Goal: Task Accomplishment & Management: Use online tool/utility

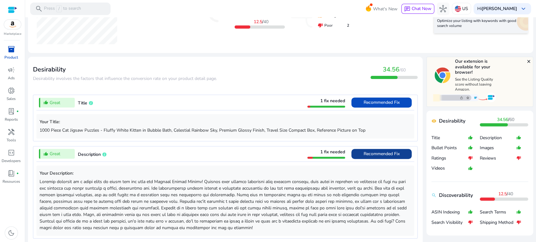
scroll to position [244, 0]
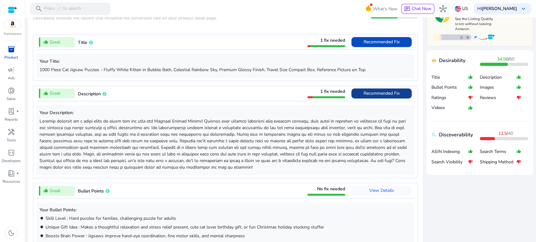
click at [358, 94] on span at bounding box center [381, 93] width 60 height 15
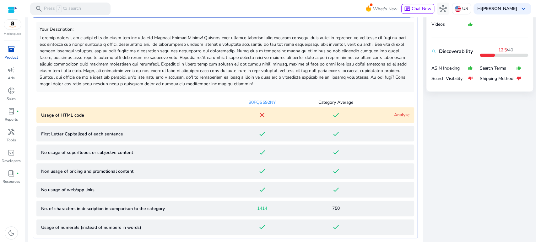
scroll to position [329, 0]
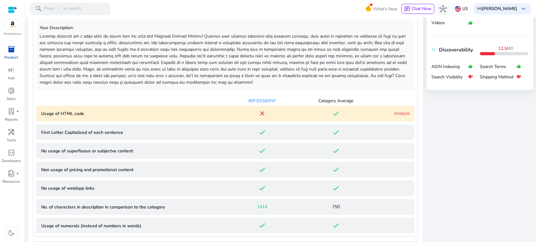
click at [395, 112] on link "Analyze" at bounding box center [401, 113] width 15 height 6
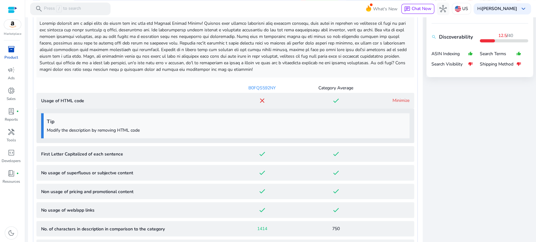
scroll to position [330, 0]
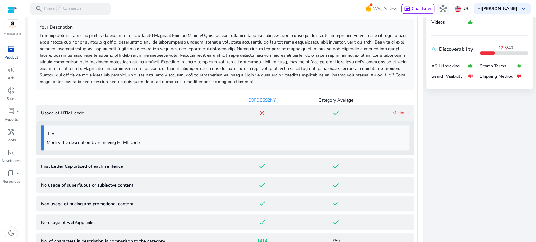
click at [398, 112] on link "Minimize" at bounding box center [400, 113] width 17 height 6
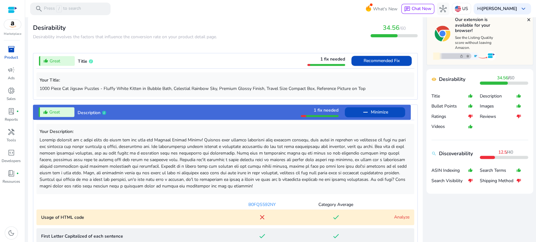
scroll to position [0, 0]
click at [379, 109] on span "Minimize" at bounding box center [379, 112] width 17 height 10
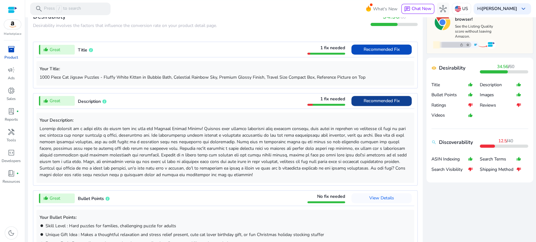
scroll to position [190, 0]
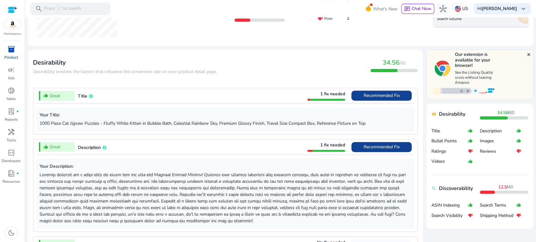
click at [371, 100] on span "Recommended Fix" at bounding box center [381, 96] width 36 height 10
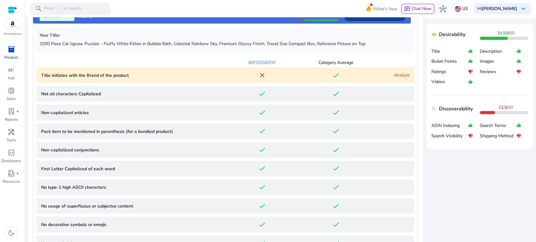
click at [371, 100] on app-lqi-parameter-table "B0FQS592NY Category Average Title initiates with the Brand of the product close…" at bounding box center [225, 181] width 378 height 253
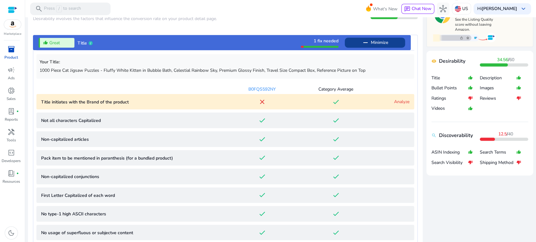
scroll to position [208, 0]
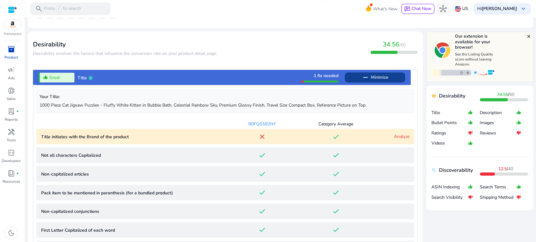
click at [363, 81] on span "remove Minimize" at bounding box center [375, 78] width 26 height 10
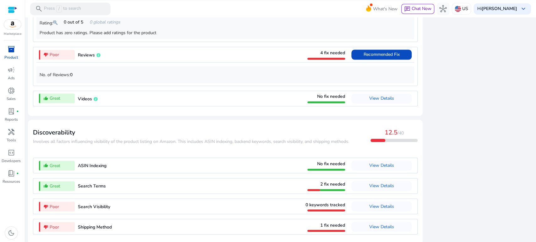
scroll to position [610, 0]
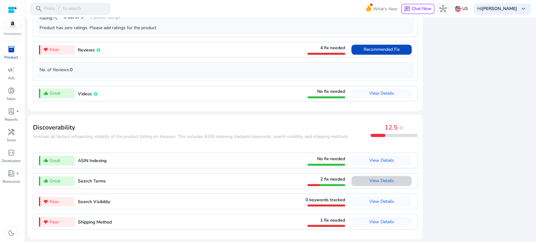
click at [391, 179] on span "View Details" at bounding box center [381, 181] width 25 height 6
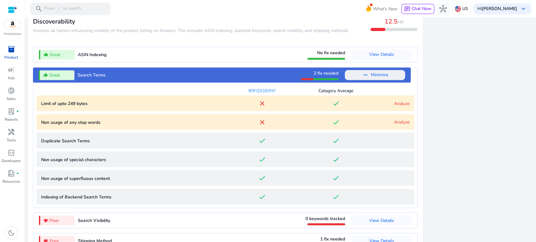
scroll to position [735, 0]
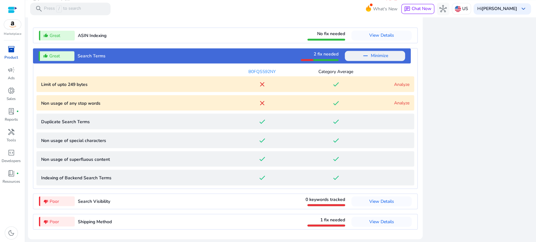
click at [398, 82] on link "Analyze" at bounding box center [401, 84] width 15 height 6
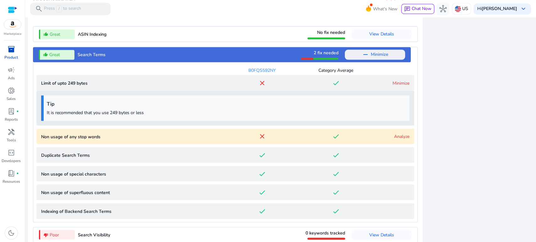
click at [397, 82] on link "Minimize" at bounding box center [400, 83] width 17 height 6
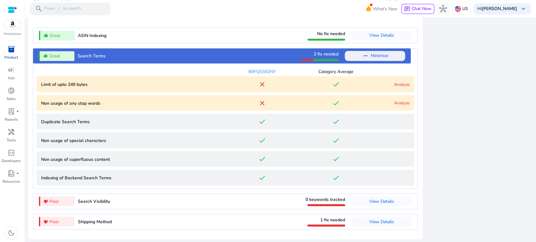
click at [399, 103] on link "Analyze" at bounding box center [401, 103] width 15 height 6
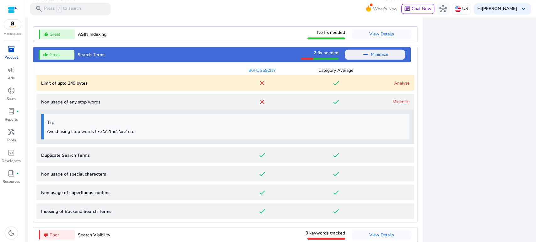
click at [398, 103] on link "Minimize" at bounding box center [400, 102] width 17 height 6
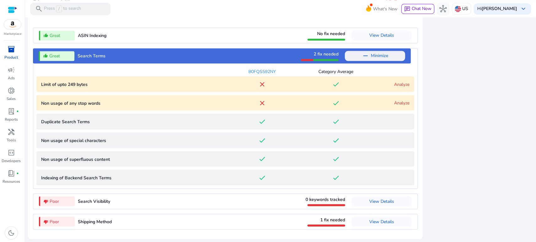
click at [398, 103] on link "Analyze" at bounding box center [401, 103] width 15 height 6
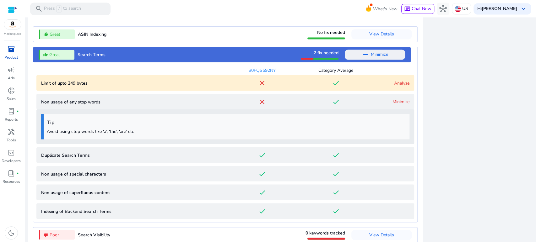
scroll to position [770, 0]
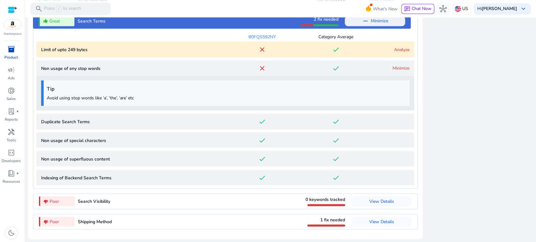
click at [190, 9] on mat-toolbar "search Press / to search What's New chat Chat Now hub US Hi Rachel Ragland keyb…" at bounding box center [280, 8] width 511 height 17
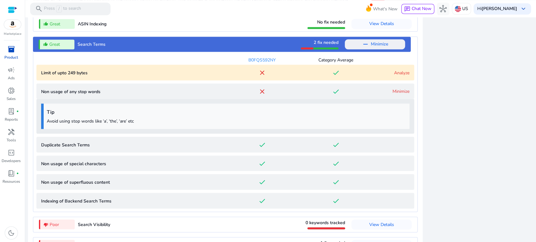
scroll to position [735, 0]
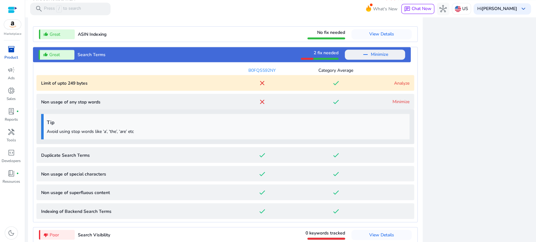
click at [395, 84] on link "Analyze" at bounding box center [401, 83] width 15 height 6
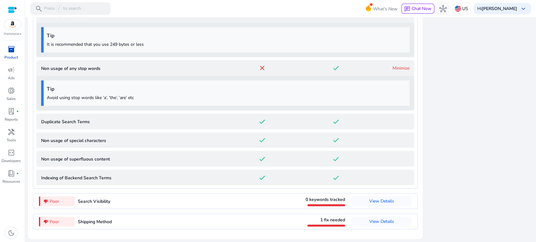
scroll to position [805, 0]
click at [11, 133] on span "handyman" at bounding box center [12, 132] width 8 height 8
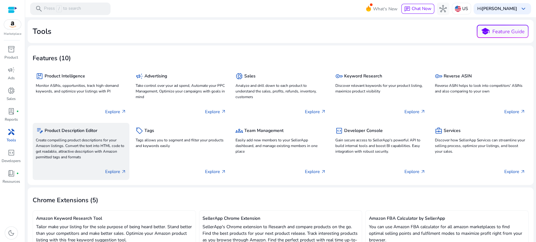
click at [91, 141] on p "Create compelling product descriptions for your Amazon listings. Convert the te…" at bounding box center [81, 148] width 90 height 23
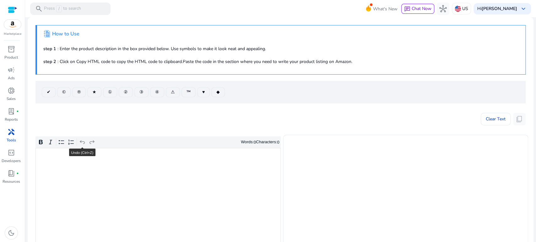
click at [81, 164] on div "Rich Text Editor. Editing area: main. Press Alt+0 for help." at bounding box center [157, 195] width 245 height 95
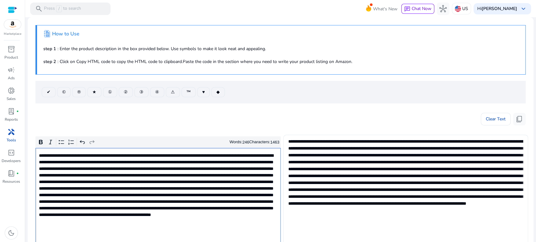
click at [102, 125] on div "Clear Text content_copy" at bounding box center [280, 118] width 490 height 16
click at [32, 166] on mat-card ".st1{fill:#2c8af8}.st2{fill:#fcfeff} How to Use step 1 : Enter the product desc…" at bounding box center [281, 176] width 506 height 319
click at [41, 155] on p "Rich Text Editor. Editing area: main. Press Alt+0 for help." at bounding box center [157, 192] width 237 height 79
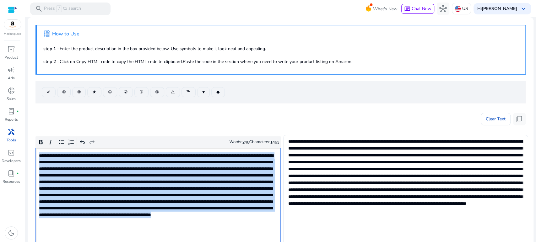
click at [41, 155] on p "Rich Text Editor. Editing area: main. Press Alt+0 for help." at bounding box center [157, 192] width 237 height 79
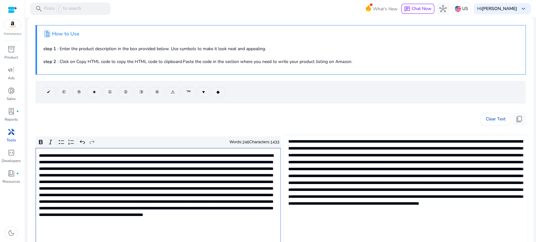
click at [299, 195] on textarea at bounding box center [405, 194] width 235 height 113
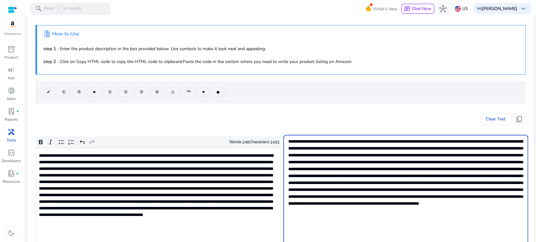
click at [299, 195] on textarea at bounding box center [405, 194] width 235 height 113
click at [296, 196] on textarea at bounding box center [405, 194] width 235 height 113
drag, startPoint x: 296, startPoint y: 196, endPoint x: 309, endPoint y: 196, distance: 13.2
click at [309, 196] on textarea at bounding box center [405, 194] width 235 height 113
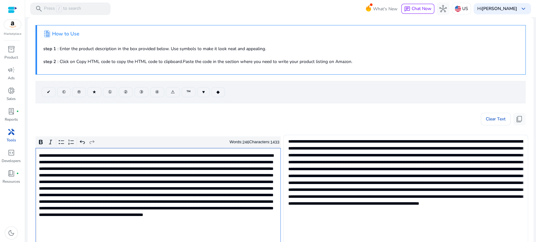
click at [141, 169] on p "Rich Text Editor. Editing area: main. Press Alt+0 for help." at bounding box center [157, 192] width 237 height 79
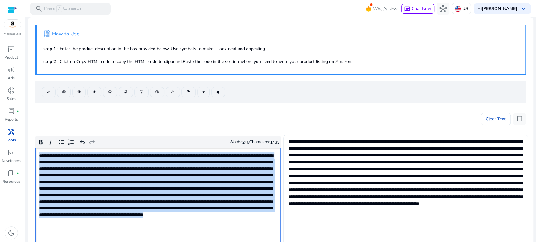
click at [141, 169] on p "Rich Text Editor. Editing area: main. Press Alt+0 for help." at bounding box center [157, 192] width 237 height 79
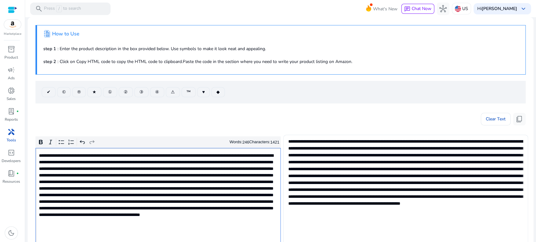
click at [264, 121] on div "Clear Text content_copy" at bounding box center [280, 118] width 490 height 16
drag, startPoint x: 155, startPoint y: 155, endPoint x: 196, endPoint y: 155, distance: 41.7
click at [196, 155] on p "Rich Text Editor. Editing area: main. Press Alt+0 for help." at bounding box center [157, 192] width 237 height 79
click at [40, 143] on icon "Editor toolbar" at bounding box center [41, 142] width 6 height 6
type textarea "**********"
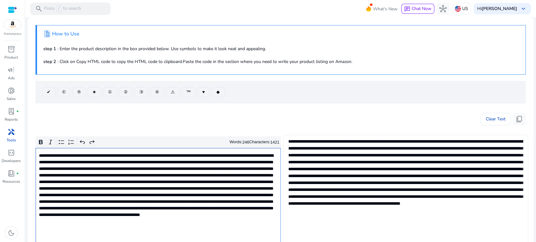
click at [195, 122] on div "Clear Text content_copy" at bounding box center [280, 118] width 490 height 16
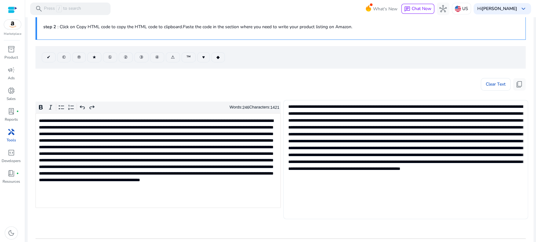
click at [134, 86] on div "Clear Text content_copy" at bounding box center [280, 83] width 490 height 16
click at [11, 49] on span "inventory_2" at bounding box center [12, 50] width 8 height 8
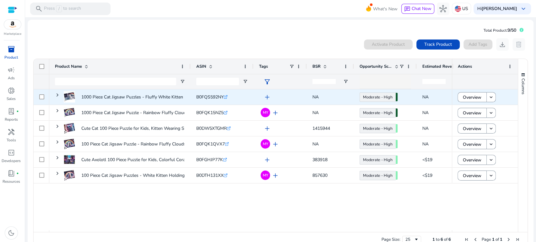
click at [454, 99] on div "Overview keyboard_arrow_down" at bounding box center [485, 96] width 66 height 15
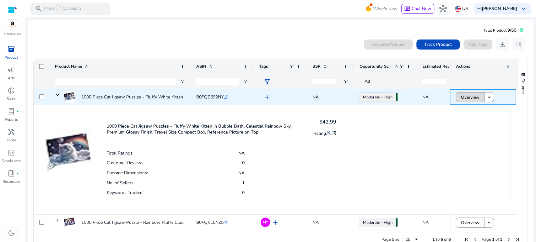
click at [464, 101] on span "Overview" at bounding box center [470, 97] width 19 height 13
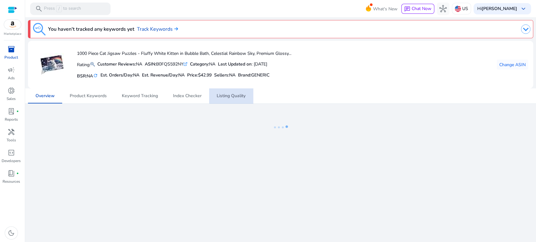
click at [231, 94] on span "Listing Quality" at bounding box center [231, 96] width 29 height 4
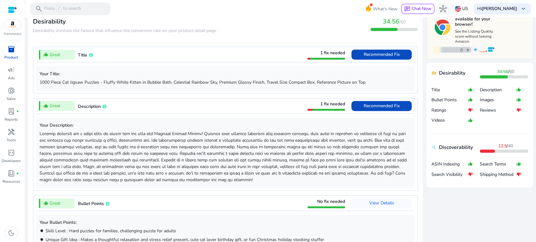
scroll to position [244, 0]
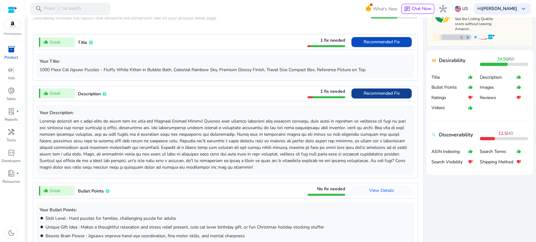
click at [367, 90] on span "Recommended Fix" at bounding box center [381, 93] width 36 height 6
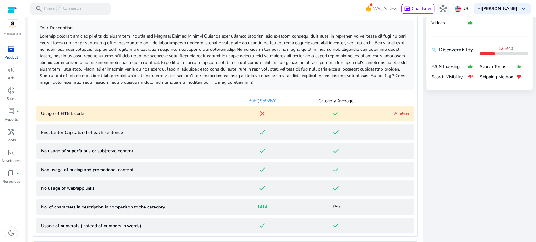
scroll to position [294, 0]
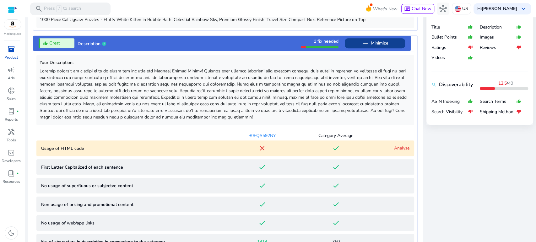
click at [373, 42] on span "Minimize" at bounding box center [379, 43] width 17 height 10
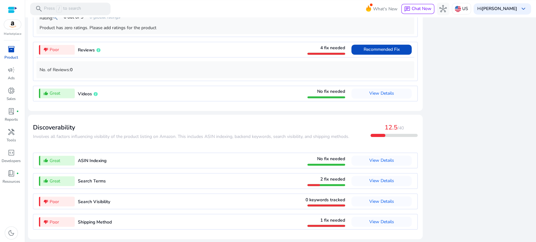
scroll to position [610, 0]
click at [373, 180] on span "View Details" at bounding box center [381, 181] width 25 height 6
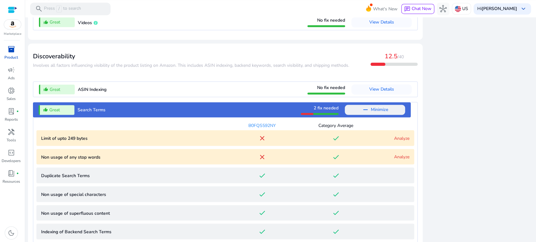
scroll to position [735, 0]
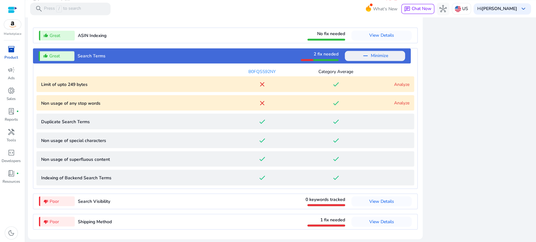
click at [396, 104] on link "Analyze" at bounding box center [401, 103] width 15 height 6
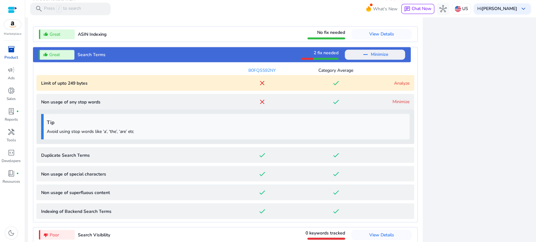
click at [394, 84] on link "Analyze" at bounding box center [401, 83] width 15 height 6
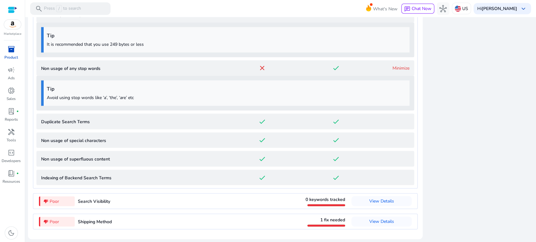
scroll to position [805, 0]
